Goal: Transaction & Acquisition: Download file/media

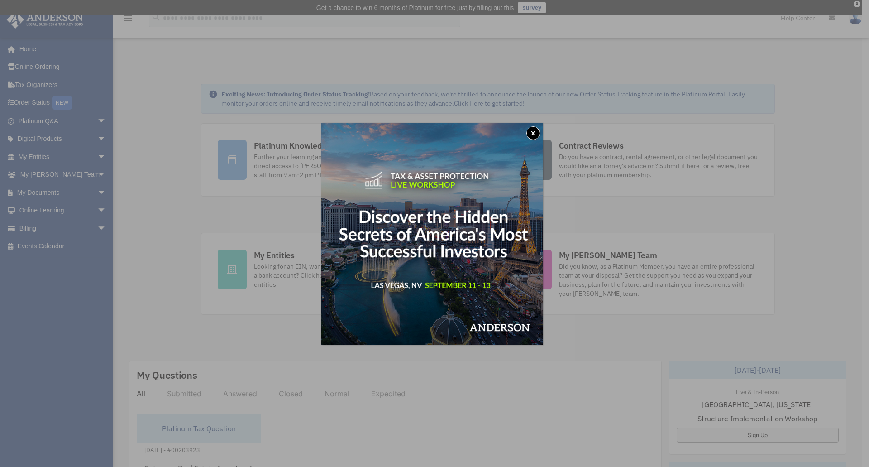
click at [534, 136] on button "x" at bounding box center [534, 133] width 14 height 14
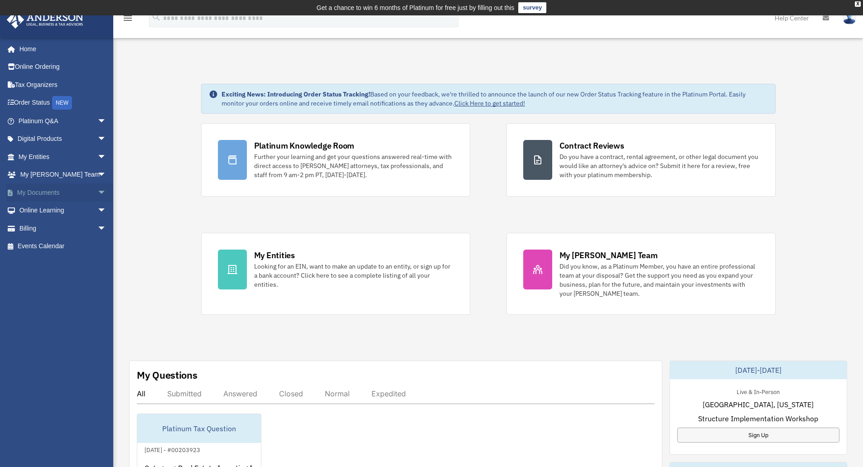
click at [97, 190] on span "arrow_drop_down" at bounding box center [106, 192] width 18 height 19
click at [38, 210] on link "Box" at bounding box center [66, 211] width 107 height 18
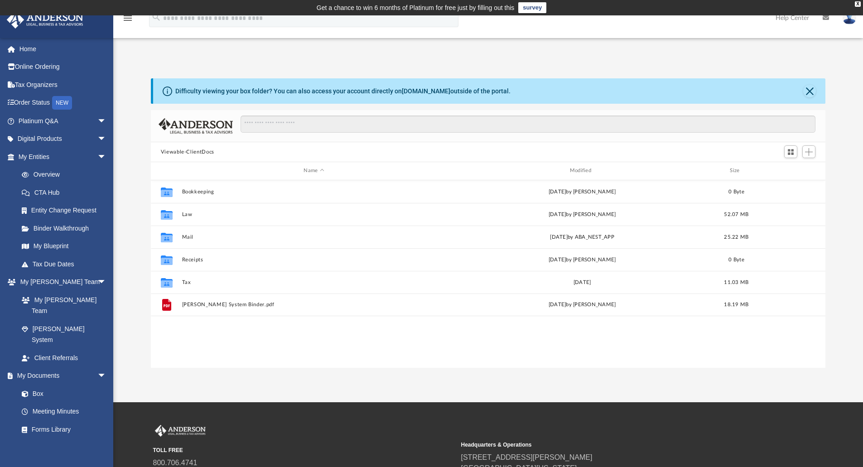
scroll to position [199, 667]
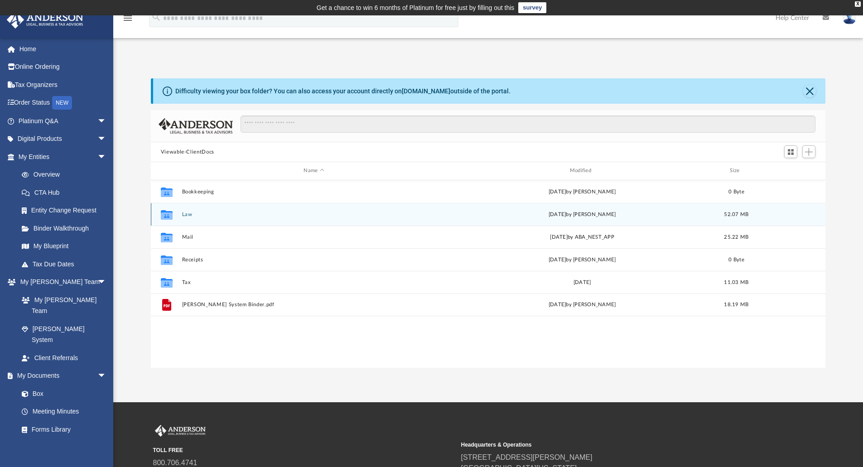
click at [188, 213] on button "Law" at bounding box center [314, 214] width 264 height 6
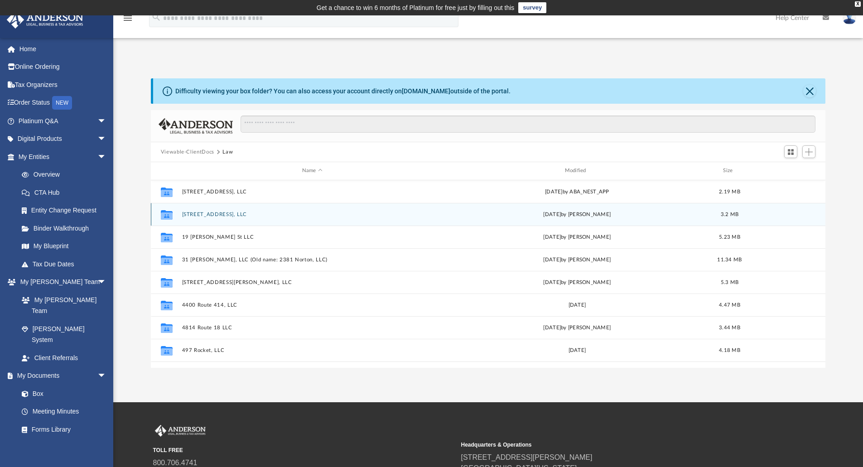
click at [202, 214] on button "[STREET_ADDRESS], LLC" at bounding box center [312, 214] width 261 height 6
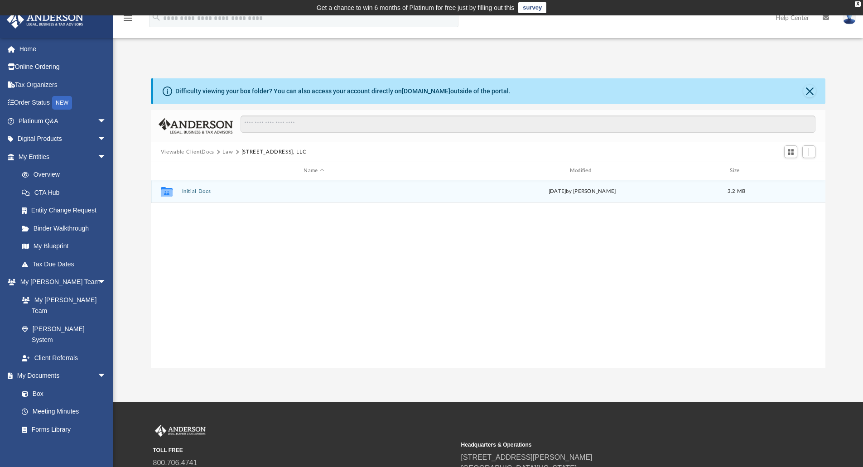
click at [207, 192] on button "Initial Docs" at bounding box center [314, 191] width 264 height 6
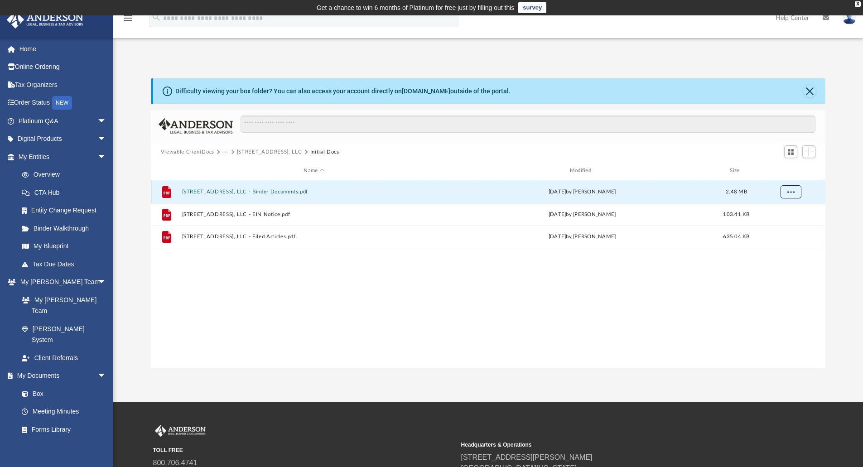
click at [789, 191] on span "More options" at bounding box center [790, 191] width 7 height 5
click at [783, 226] on li "Download" at bounding box center [782, 225] width 26 height 10
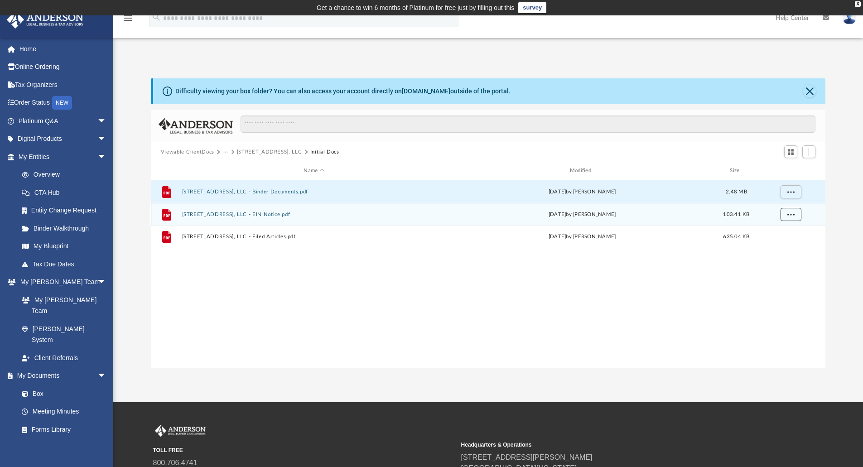
click at [791, 217] on button "More options" at bounding box center [790, 214] width 21 height 14
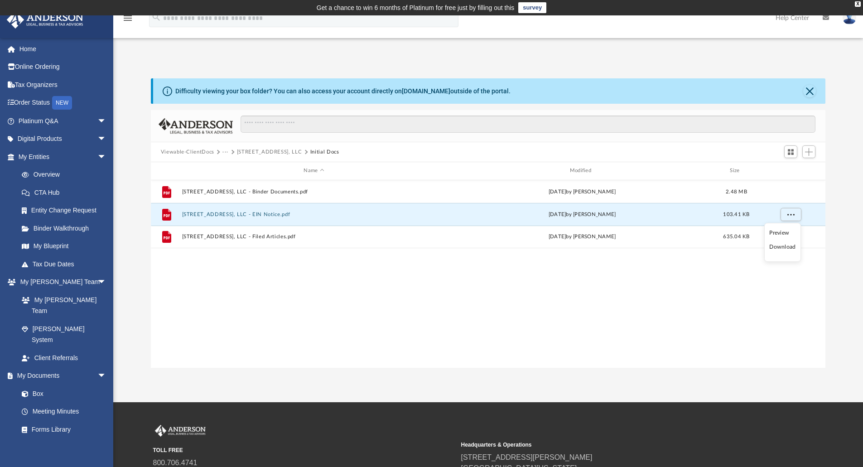
click at [778, 250] on li "Download" at bounding box center [782, 247] width 26 height 10
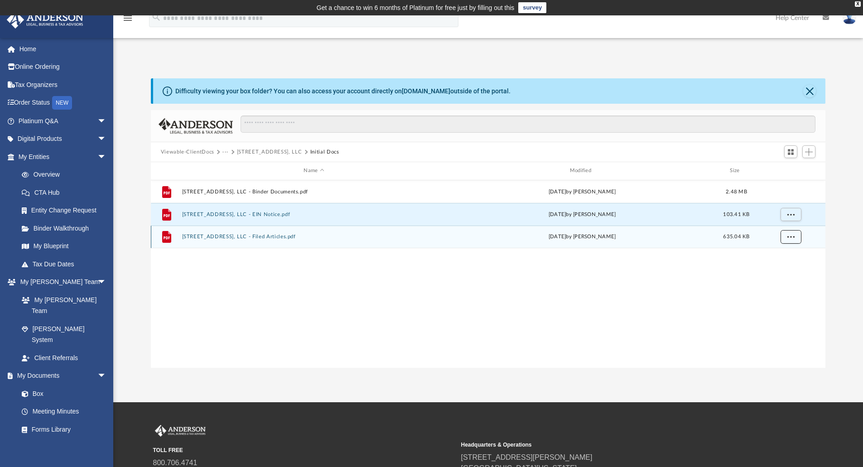
click at [793, 238] on span "More options" at bounding box center [790, 236] width 7 height 5
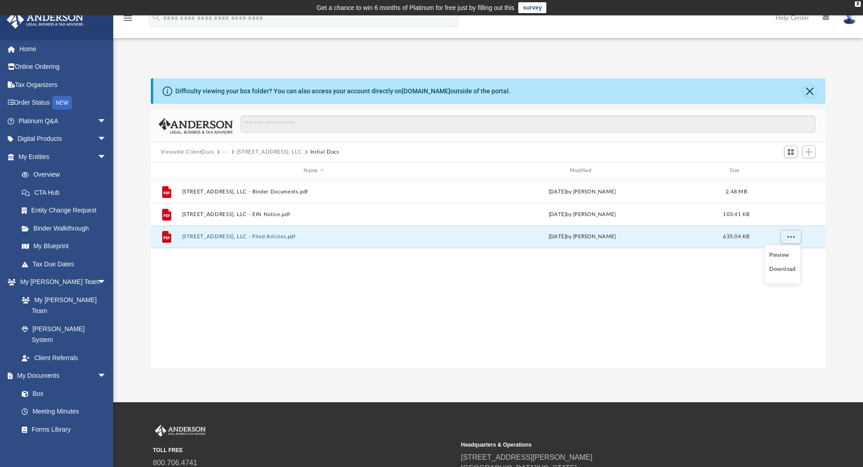
click at [792, 269] on li "Download" at bounding box center [782, 269] width 26 height 10
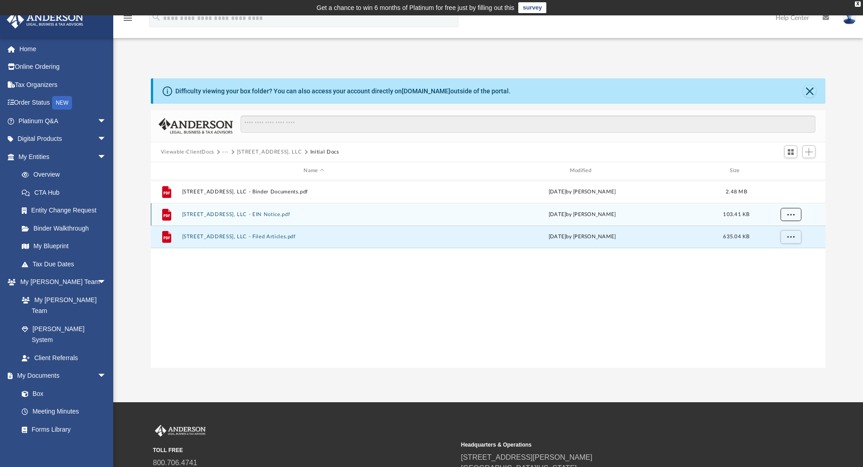
click at [791, 213] on span "More options" at bounding box center [790, 213] width 7 height 5
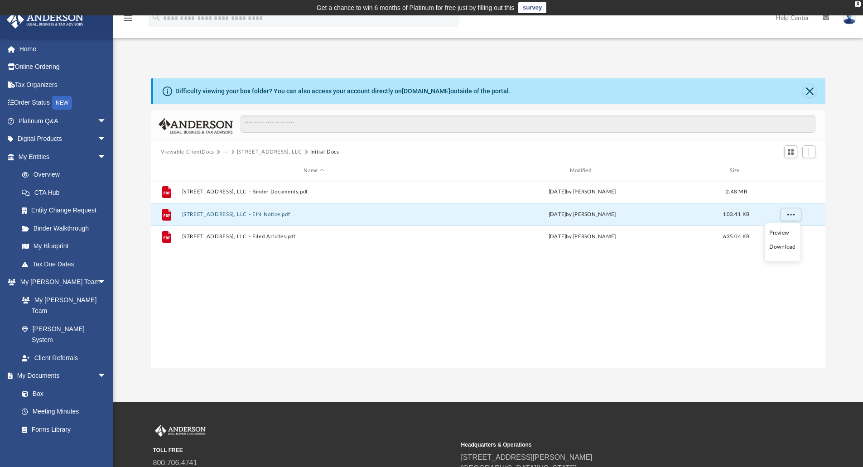
click at [787, 229] on li "Preview" at bounding box center [782, 233] width 26 height 10
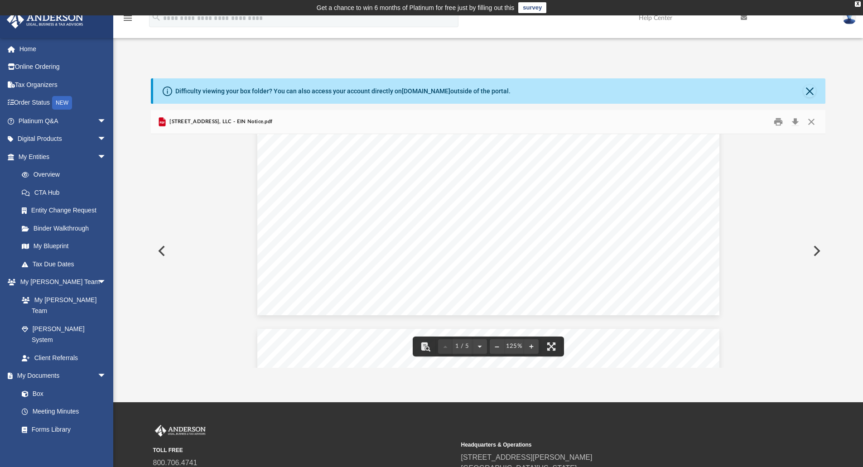
scroll to position [362, 0]
